Goal: Task Accomplishment & Management: Complete application form

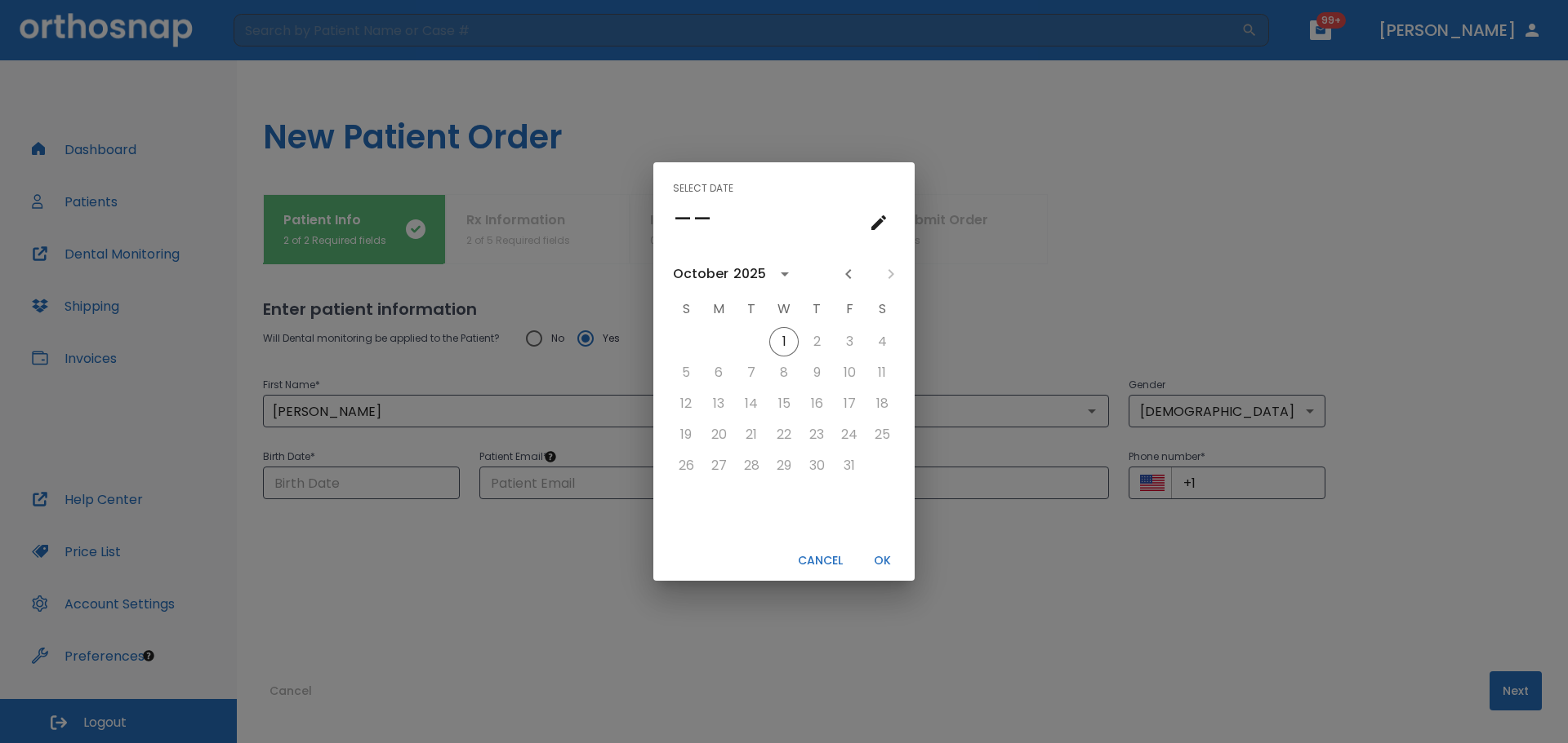
drag, startPoint x: 953, startPoint y: 662, endPoint x: 922, endPoint y: 645, distance: 35.4
click at [925, 645] on div "Select date –– [DATE] S M T W T F S 1 2 3 4 5 6 7 8 9 10 11 12 13 14 15 16 17 1…" at bounding box center [784, 371] width 1568 height 743
type input "[DATE]"
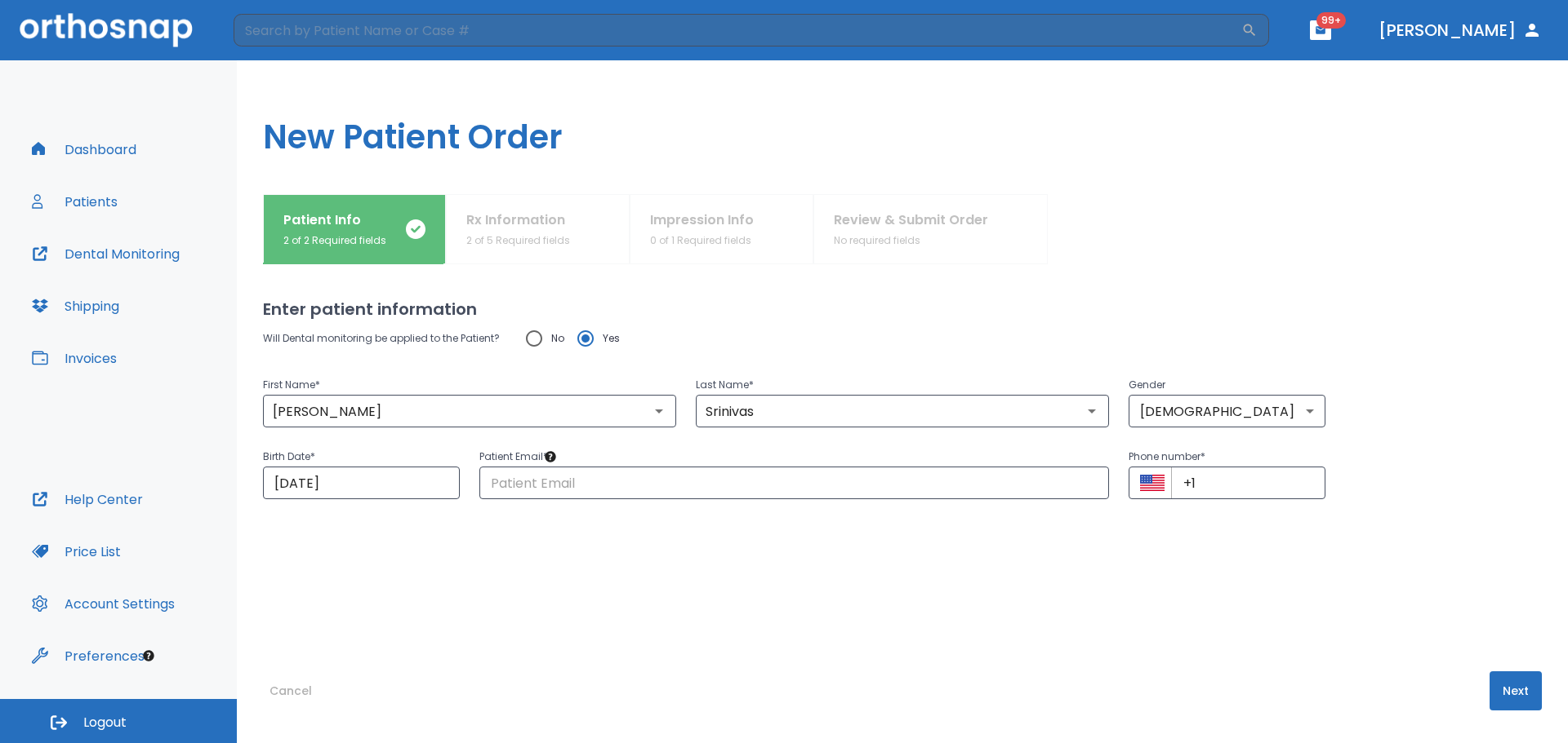
click at [921, 645] on div "Select date Wed, Oct [DATE] S M T W T F S 1 2 3 4 5 6 7 8 9 10 11 12 13 14 15 1…" at bounding box center [784, 371] width 1568 height 743
click at [301, 682] on button "Cancel" at bounding box center [291, 691] width 56 height 39
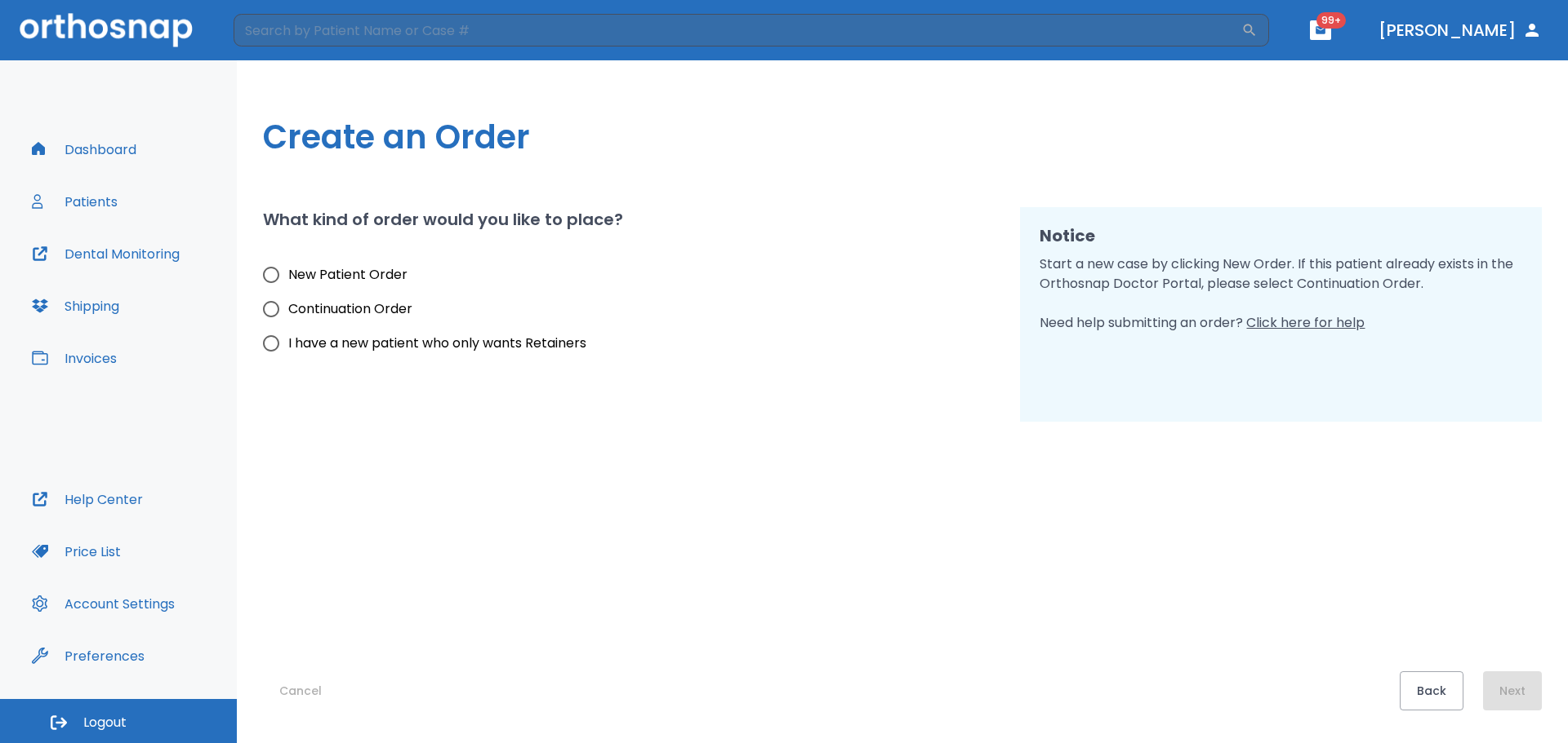
click at [298, 684] on button "Cancel" at bounding box center [300, 691] width 75 height 39
